Goal: Find contact information: Find contact information

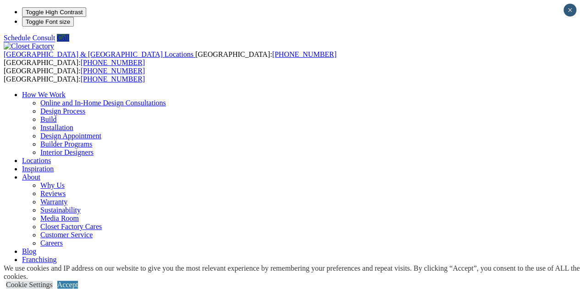
click at [63, 239] on link "Careers" at bounding box center [51, 243] width 22 height 8
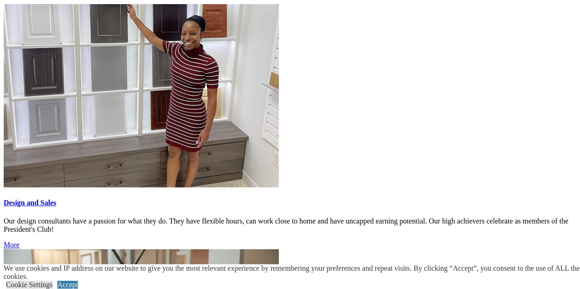
scroll to position [825, 0]
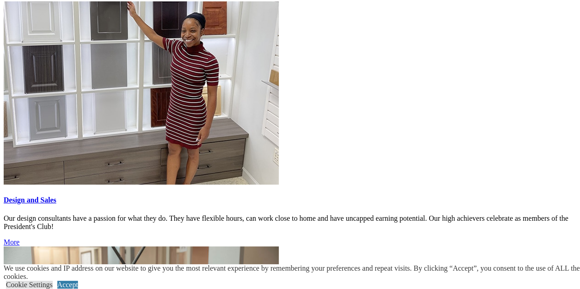
drag, startPoint x: 153, startPoint y: 154, endPoint x: 149, endPoint y: 159, distance: 5.9
drag, startPoint x: 149, startPoint y: 159, endPoint x: 151, endPoint y: 176, distance: 17.5
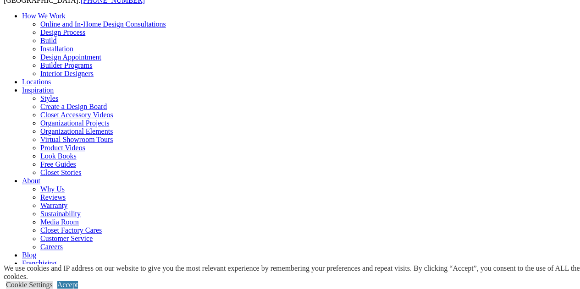
scroll to position [46, 0]
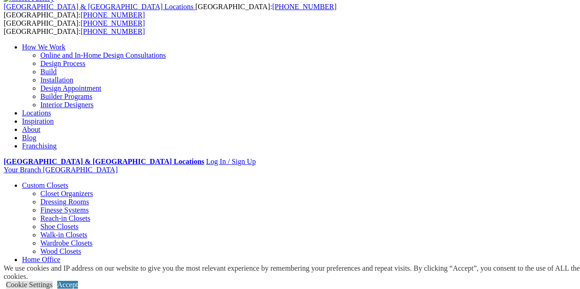
scroll to position [0, 0]
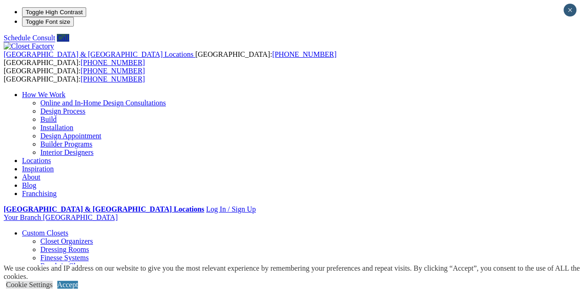
click at [61, 289] on link "Home Office" at bounding box center [41, 293] width 39 height 8
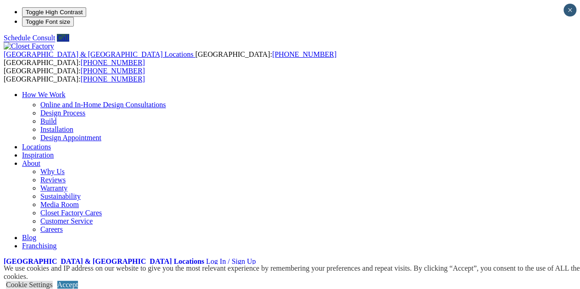
click at [51, 143] on link "Locations" at bounding box center [36, 147] width 29 height 8
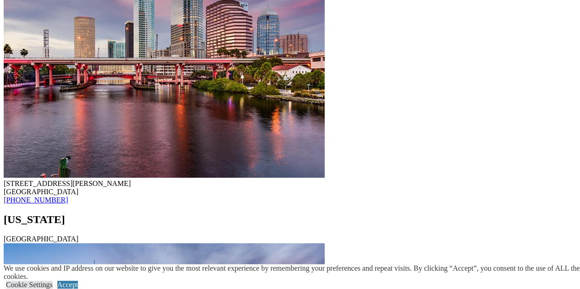
scroll to position [7792, 0]
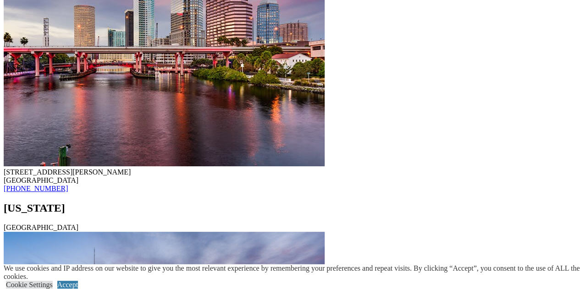
drag, startPoint x: 245, startPoint y: 183, endPoint x: 194, endPoint y: 176, distance: 50.9
copy div "[STREET_ADDRESS] [GEOGRAPHIC_DATA]"
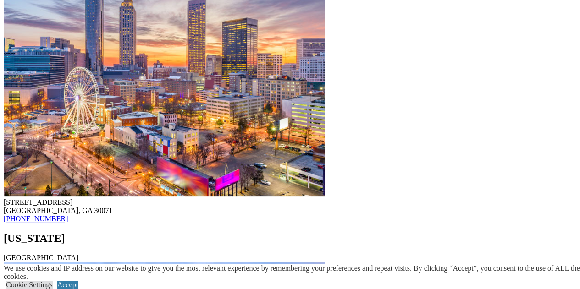
drag, startPoint x: 258, startPoint y: 181, endPoint x: 194, endPoint y: 173, distance: 63.8
copy div "[STREET_ADDRESS] [GEOGRAPHIC_DATA]"
